Goal: Find specific page/section: Find specific page/section

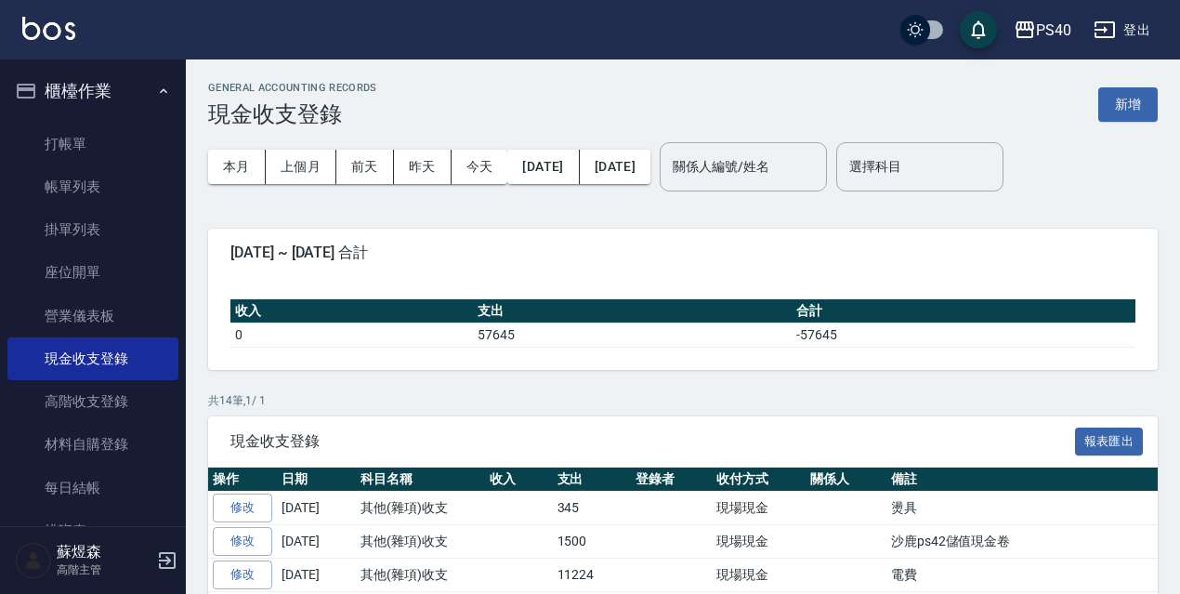
scroll to position [0, 16]
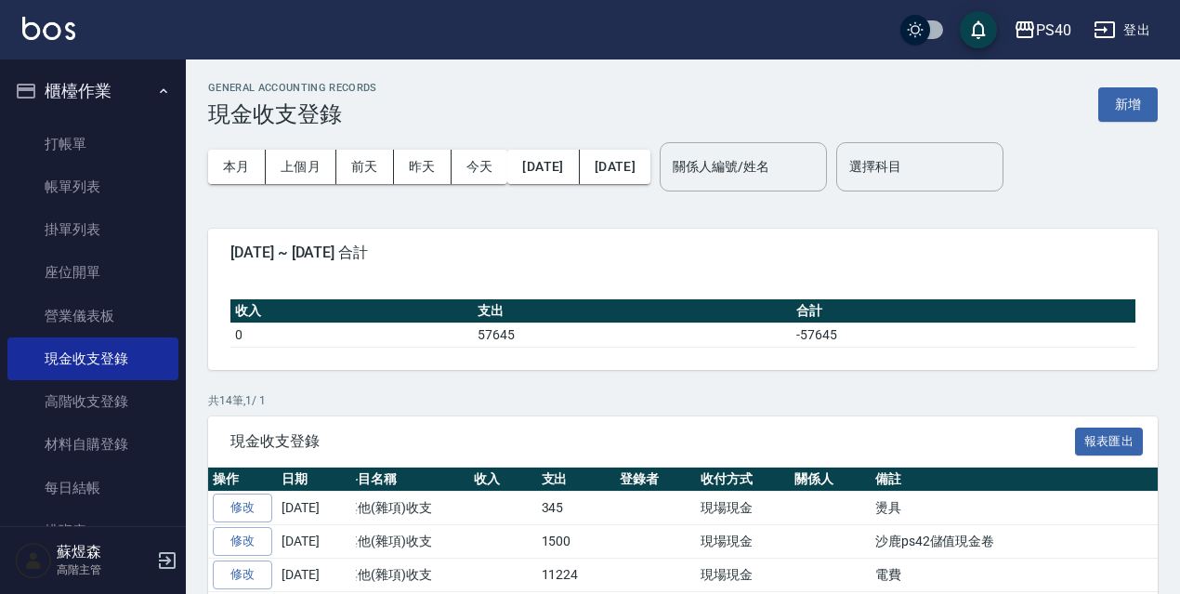
click at [660, 207] on div "GENERAL ACCOUNTING RECORDS 現金收支登錄 新增 本月 上個月 前天 昨天 今天 2025/08/01 2025/08/31 關係人編…" at bounding box center [683, 544] width 994 height 970
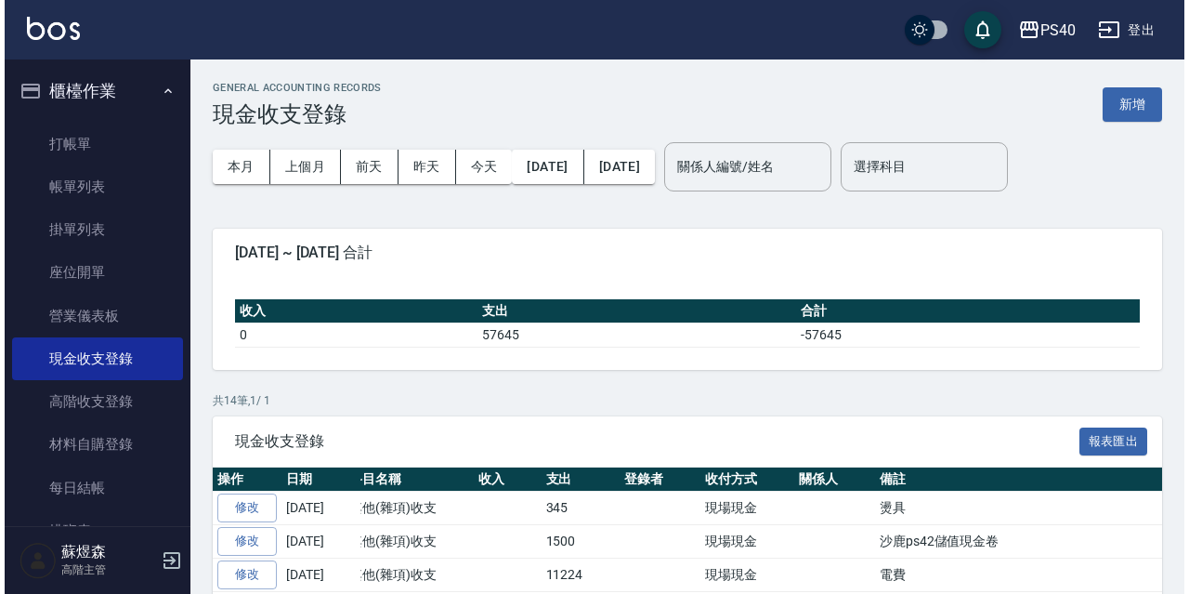
scroll to position [0, 0]
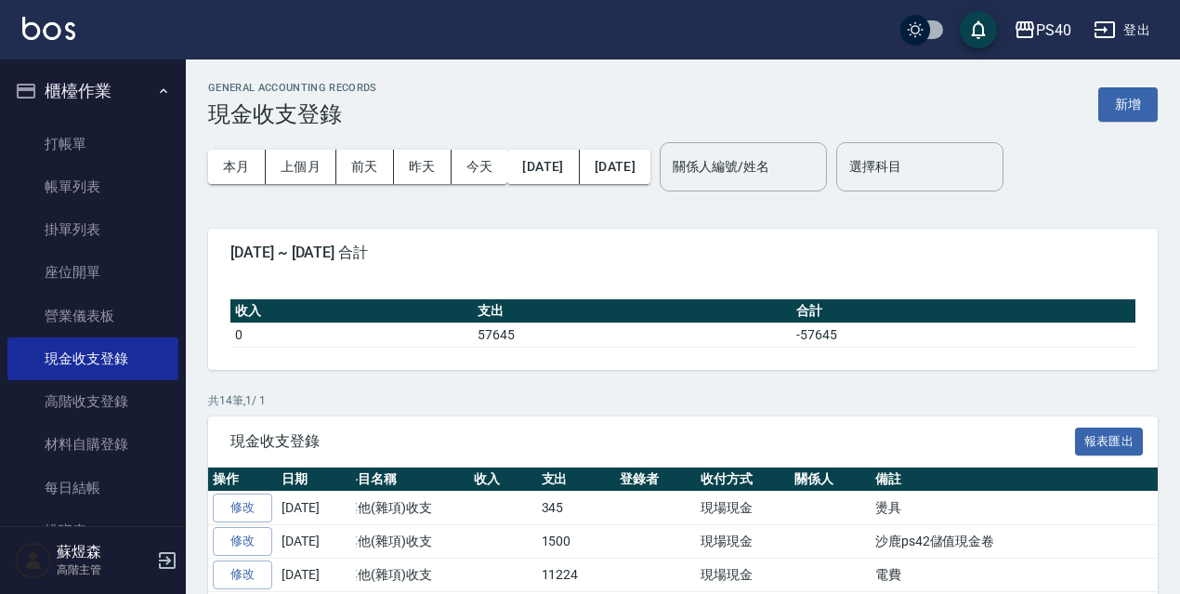
click at [105, 85] on button "櫃檯作業" at bounding box center [92, 91] width 171 height 48
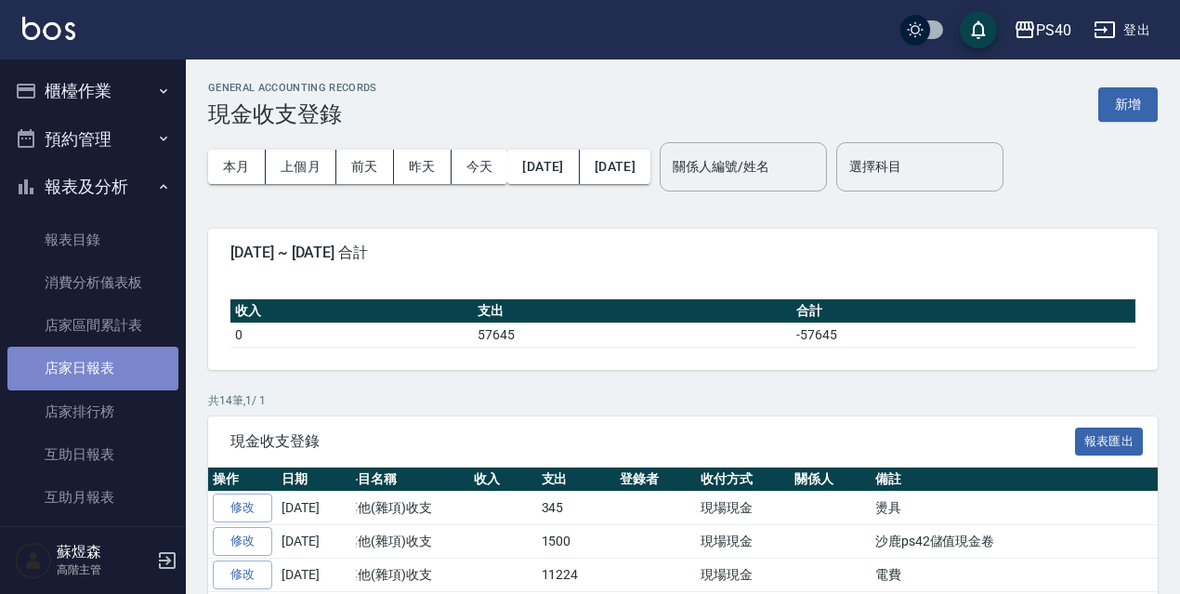
click at [113, 373] on link "店家日報表" at bounding box center [92, 368] width 171 height 43
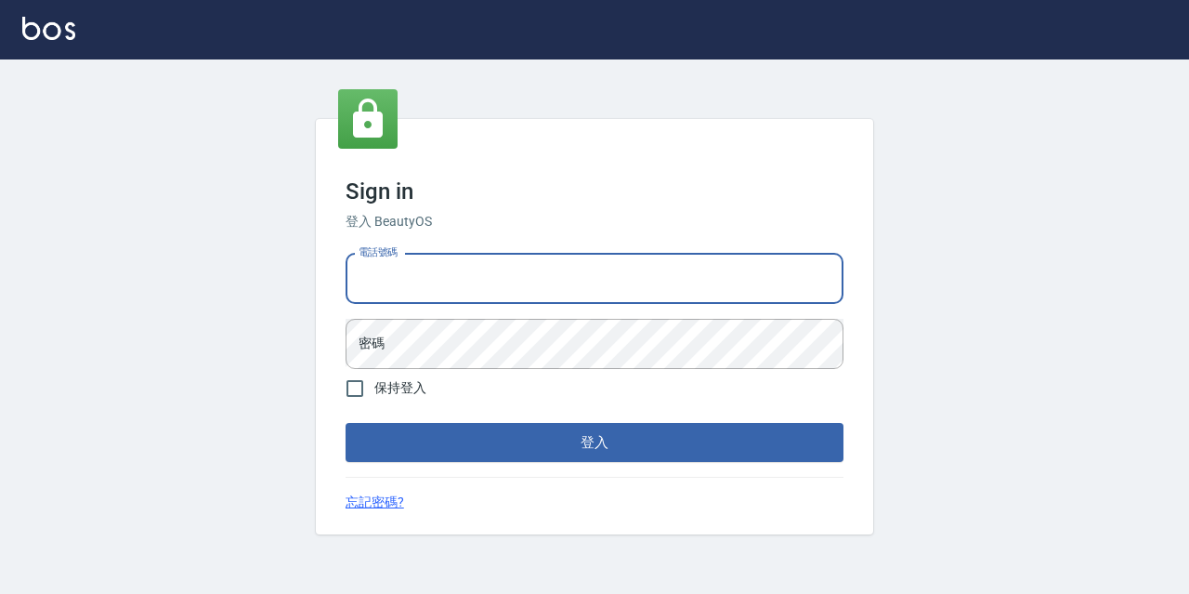
type input "0931261253"
click at [595, 442] on button "登入" at bounding box center [595, 442] width 498 height 39
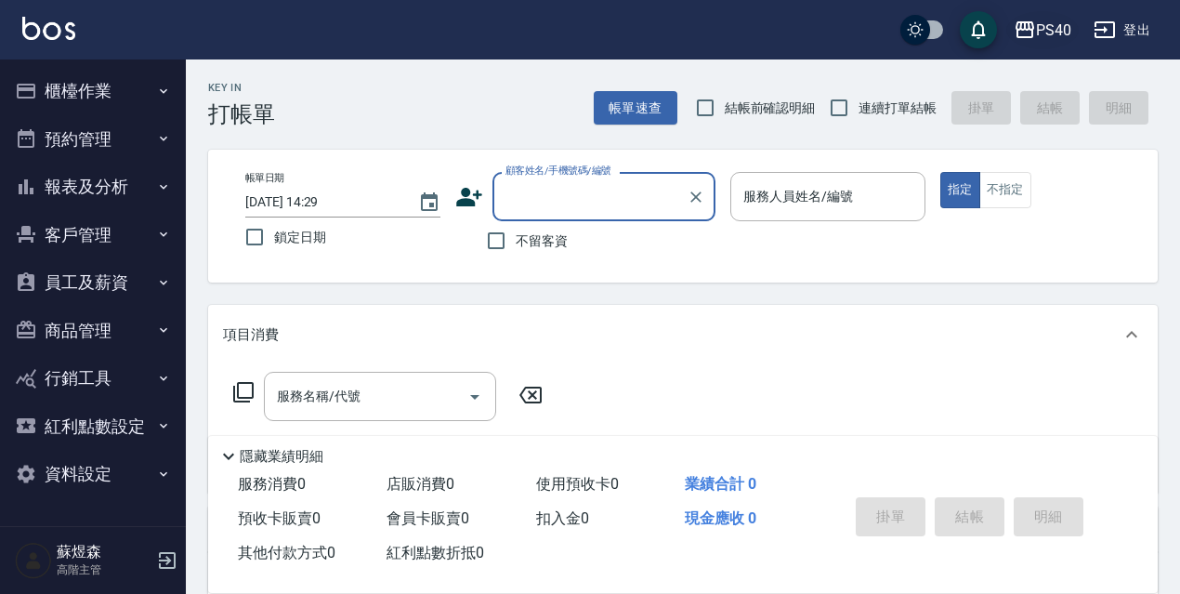
click at [1054, 24] on div "PS40" at bounding box center [1053, 30] width 35 height 23
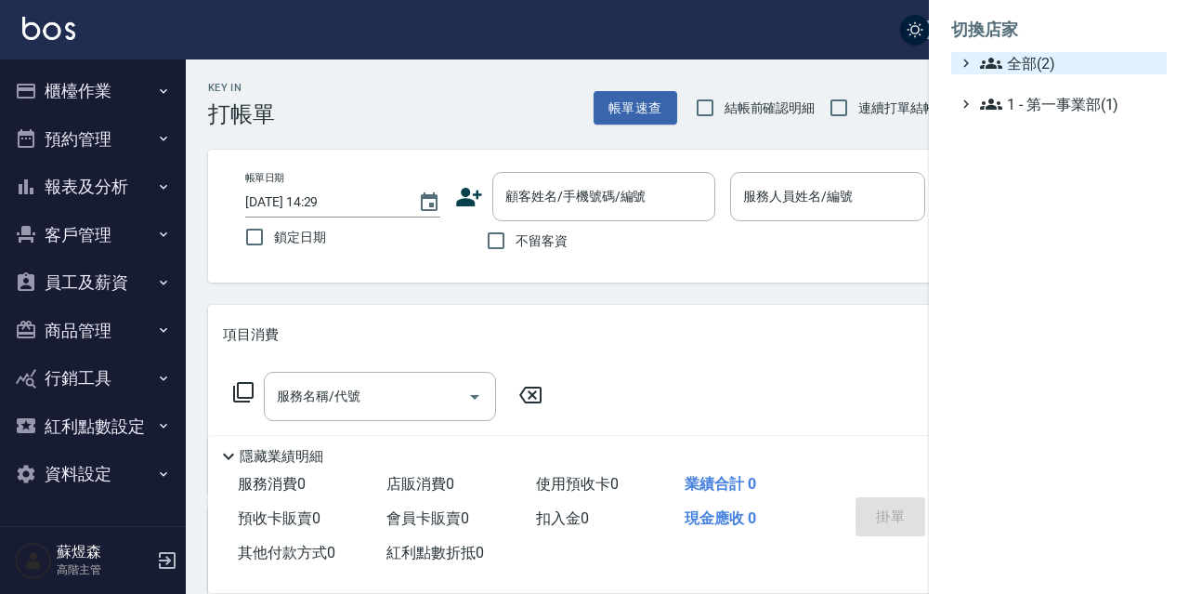
click at [1033, 70] on span "全部(2)" at bounding box center [1069, 63] width 179 height 22
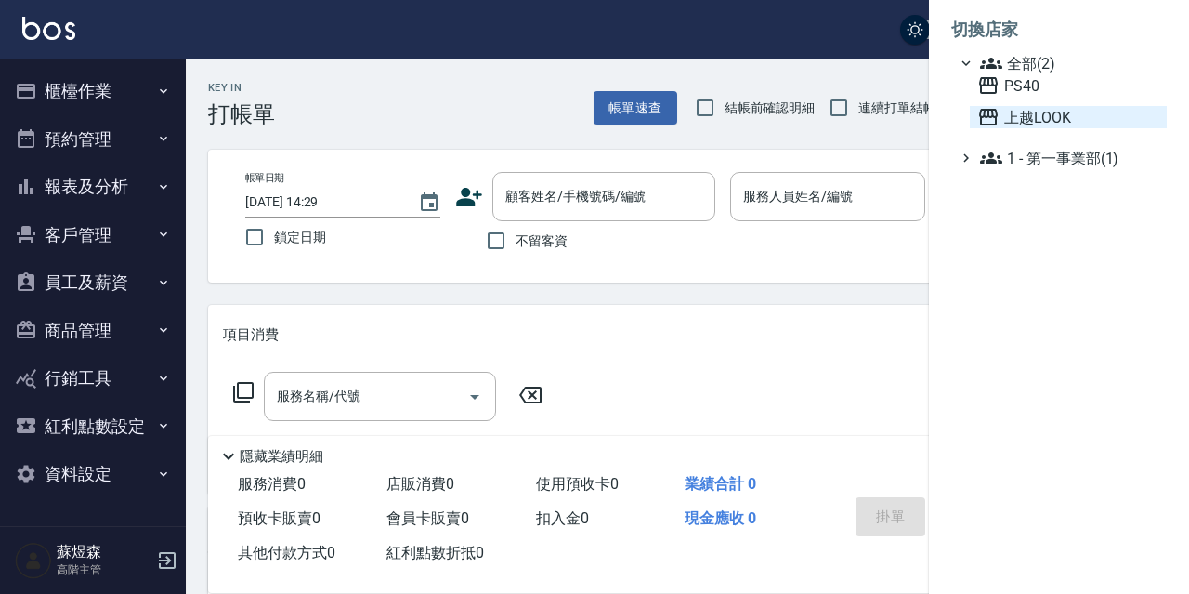
click at [1050, 124] on span "上越LOOK" at bounding box center [1068, 117] width 182 height 22
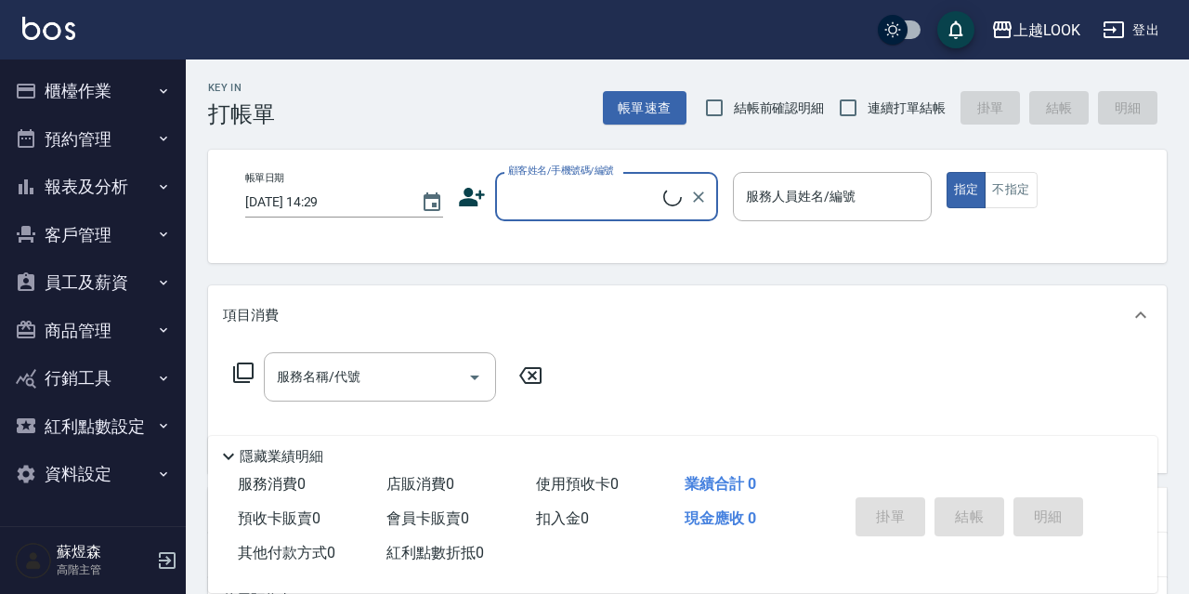
click at [96, 287] on button "員工及薪資" at bounding box center [92, 282] width 171 height 48
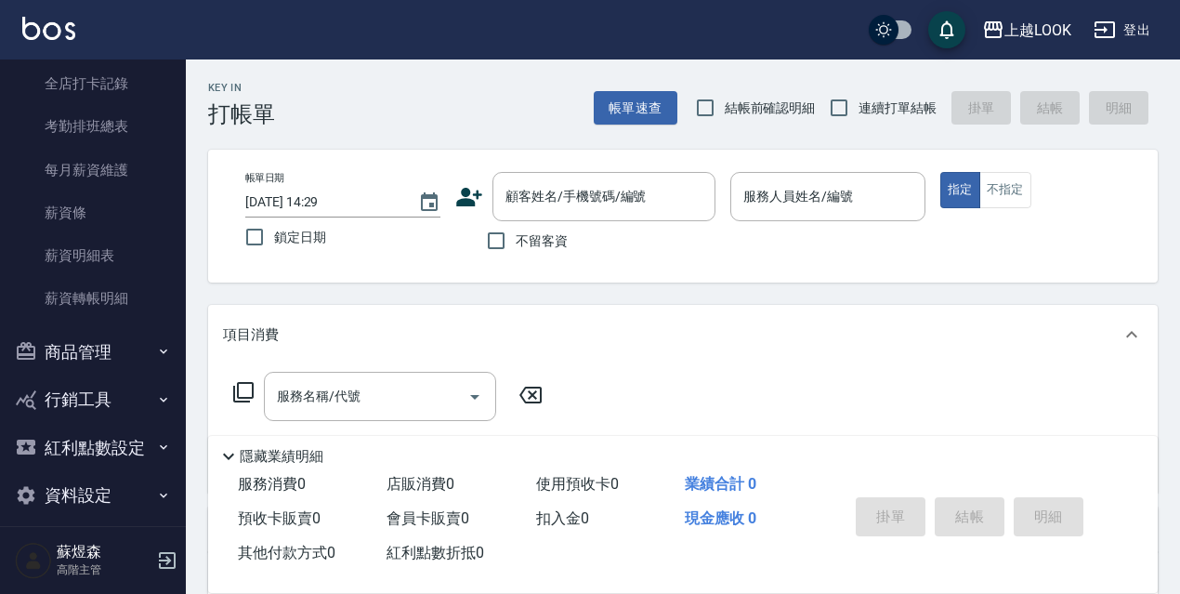
scroll to position [344, 0]
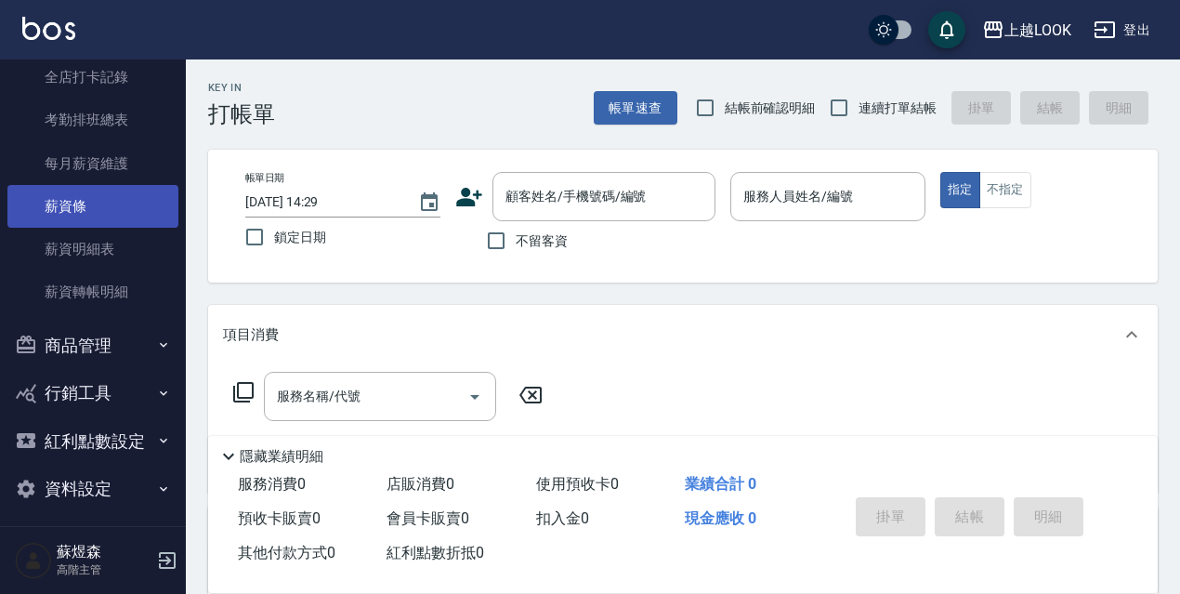
click at [100, 211] on link "薪資條" at bounding box center [92, 206] width 171 height 43
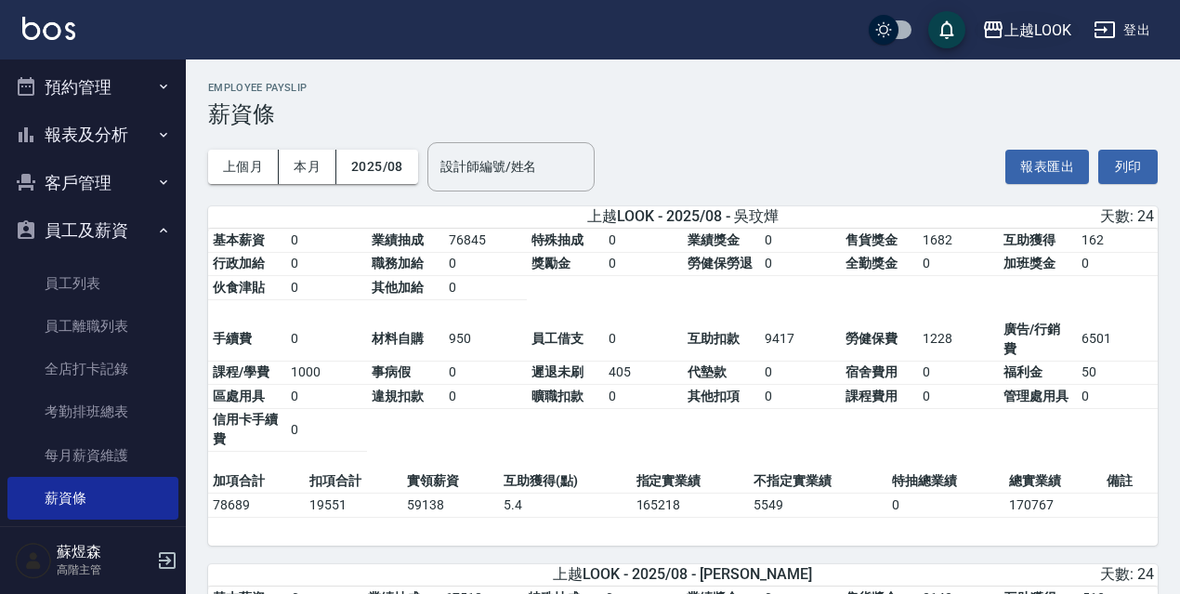
click at [1037, 45] on button "上越LOOK" at bounding box center [1027, 30] width 104 height 38
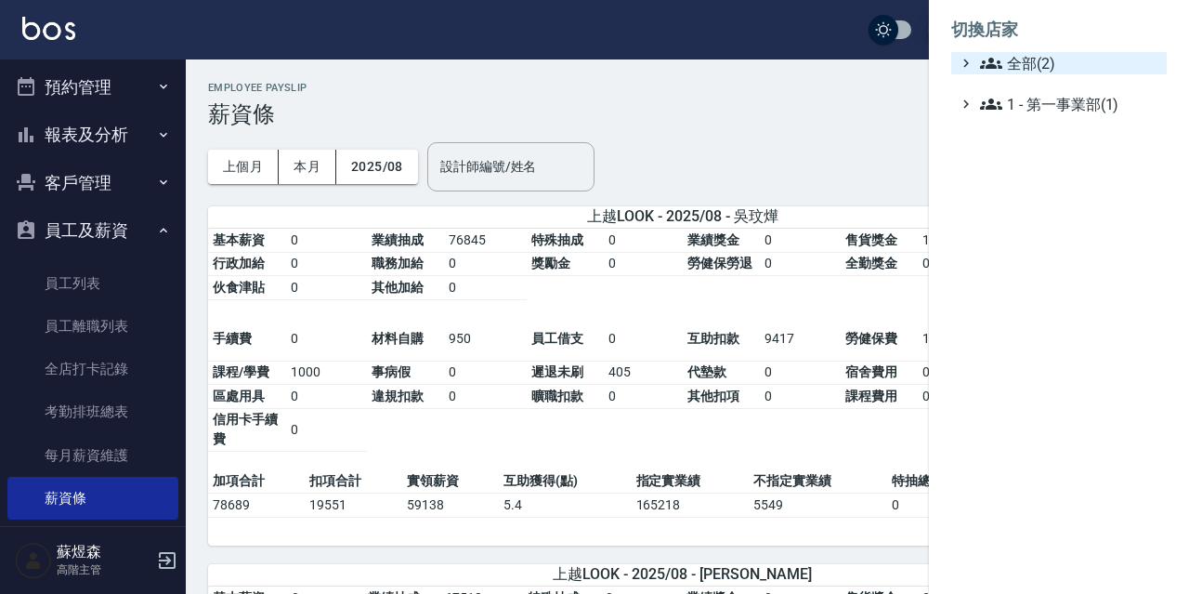
click at [1042, 67] on span "全部(2)" at bounding box center [1069, 63] width 179 height 22
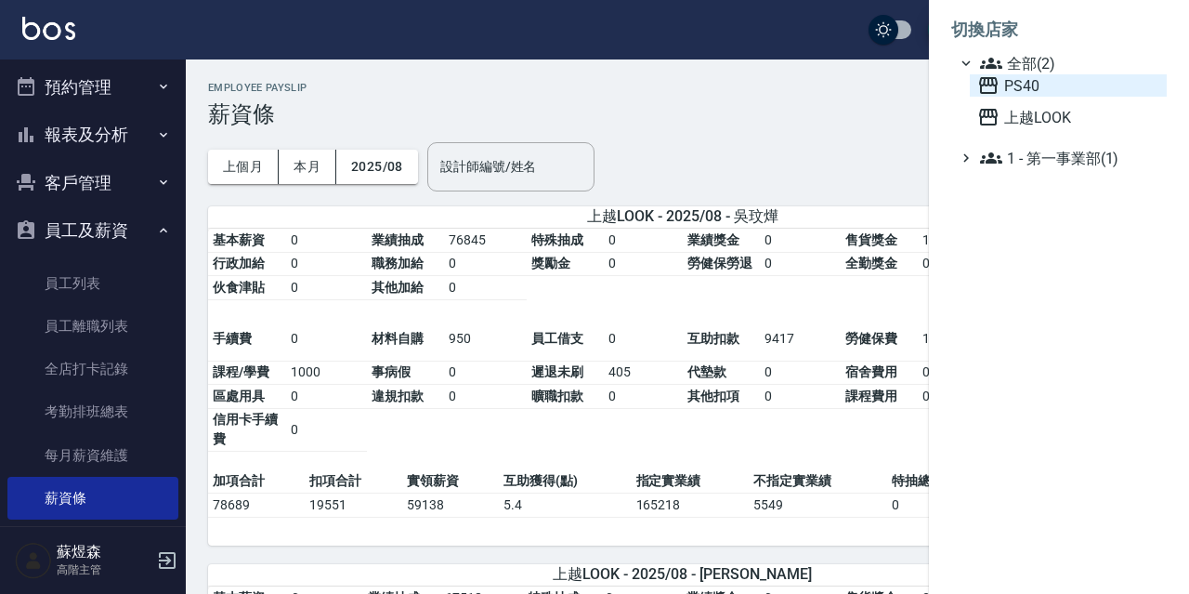
click at [1048, 87] on span "PS40" at bounding box center [1068, 85] width 182 height 22
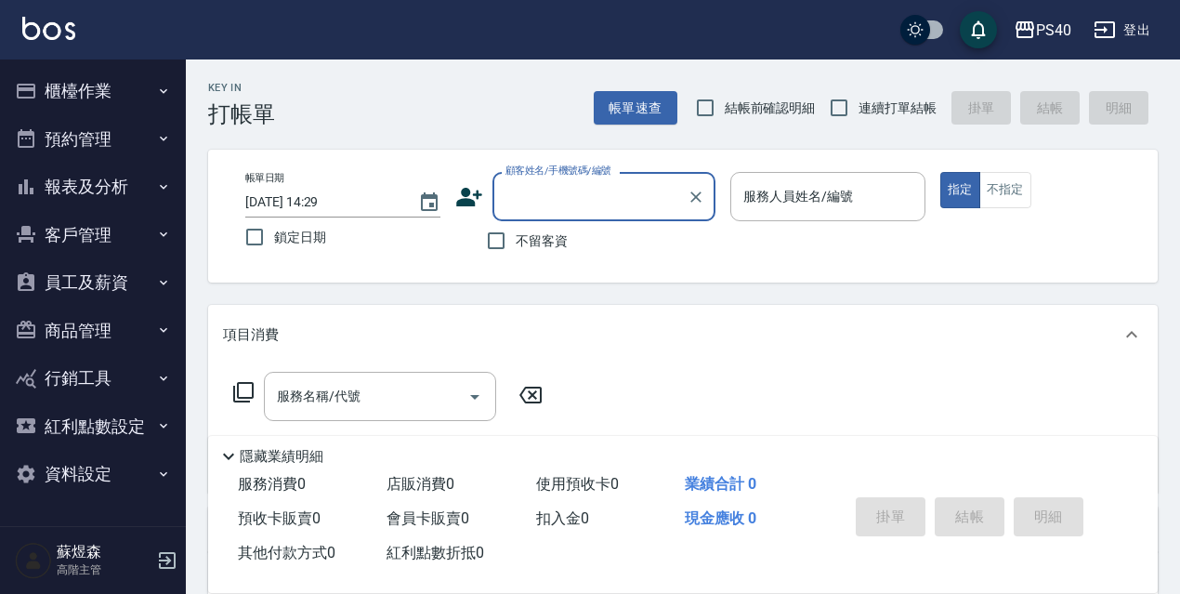
click at [86, 270] on button "員工及薪資" at bounding box center [92, 282] width 171 height 48
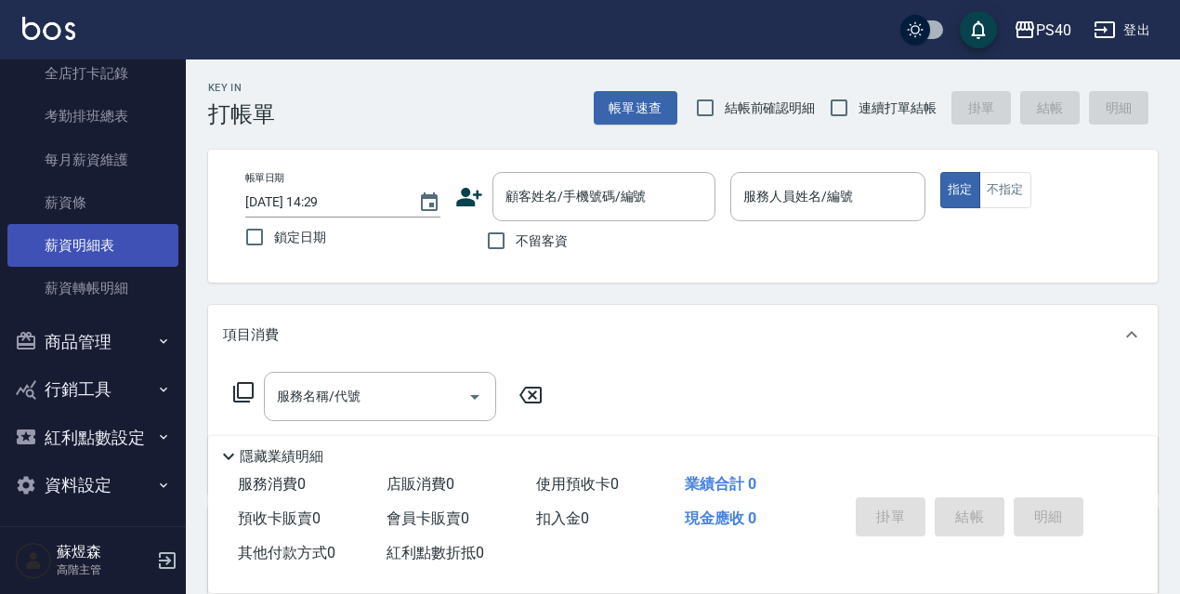
scroll to position [347, 0]
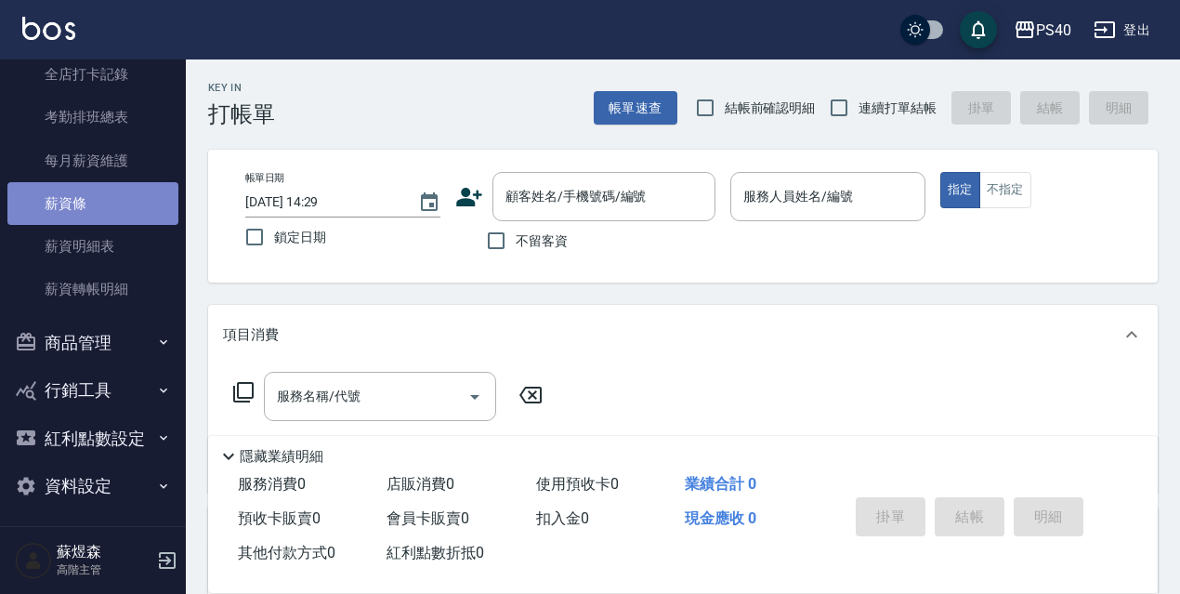
click at [116, 193] on link "薪資條" at bounding box center [92, 203] width 171 height 43
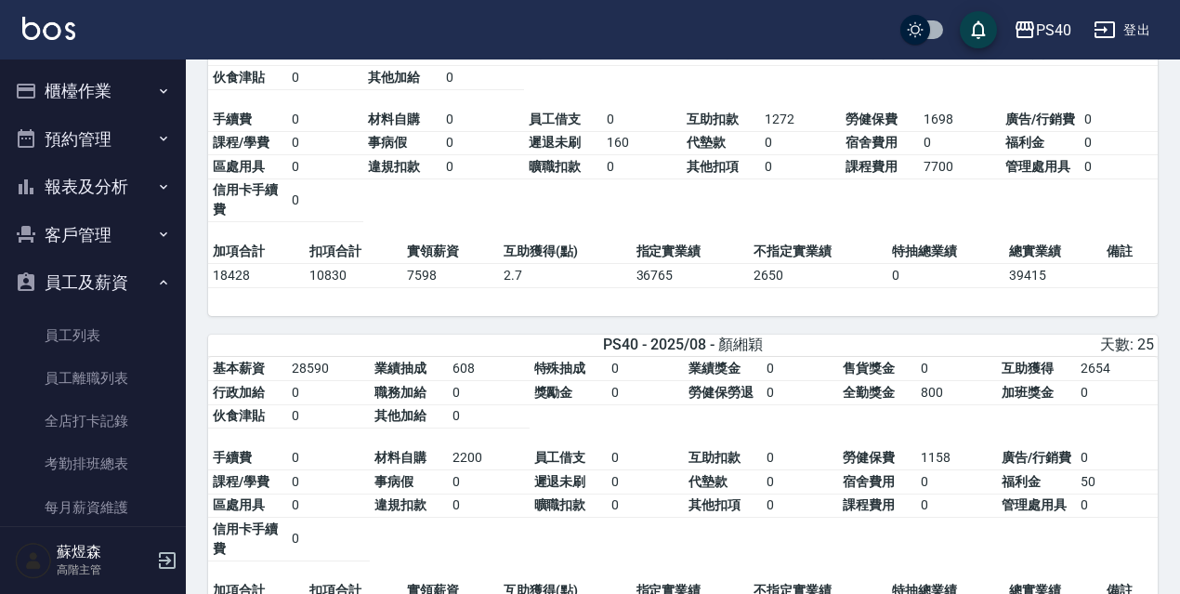
click at [74, 171] on button "報表及分析" at bounding box center [92, 187] width 171 height 48
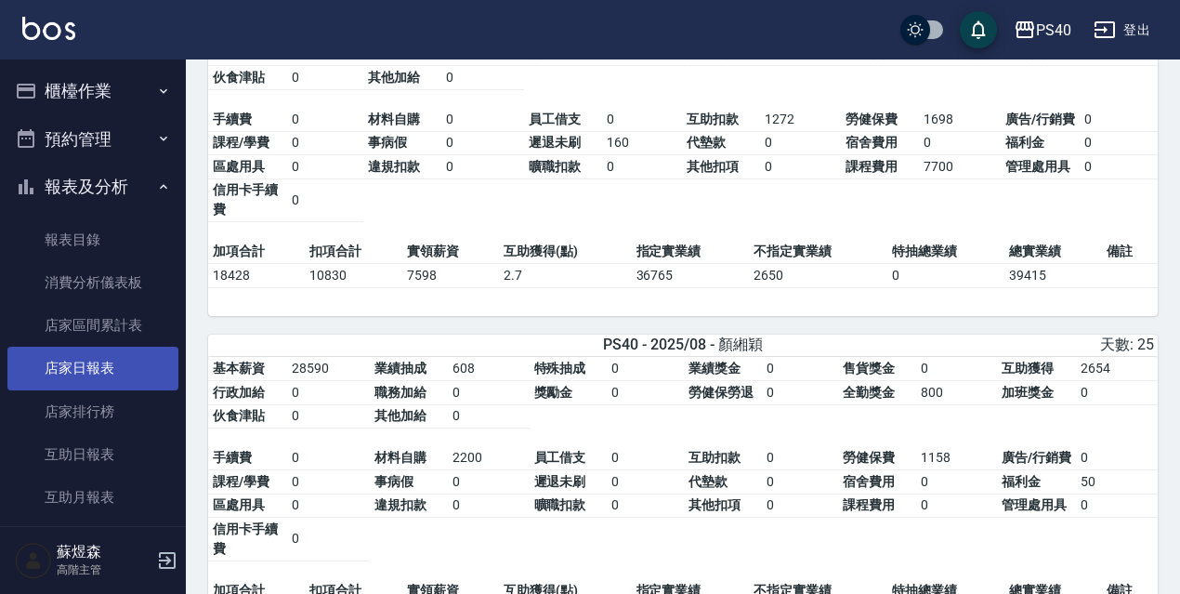
click at [89, 362] on link "店家日報表" at bounding box center [92, 368] width 171 height 43
